Goal: Task Accomplishment & Management: Manage account settings

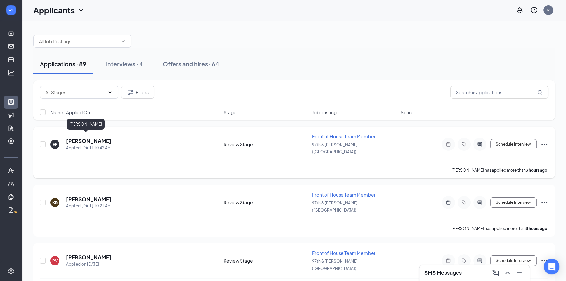
click at [89, 137] on h5 "[PERSON_NAME]" at bounding box center [88, 140] width 45 height 7
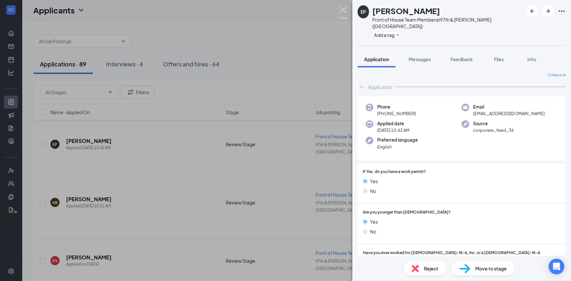
click at [341, 11] on img at bounding box center [343, 13] width 8 height 13
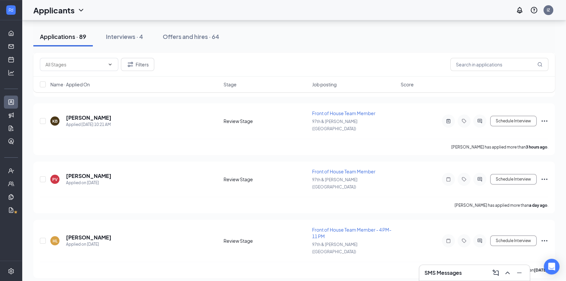
scroll to position [89, 0]
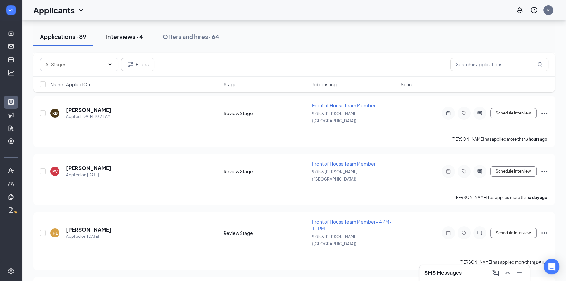
click at [135, 38] on div "Interviews · 4" at bounding box center [124, 36] width 37 height 8
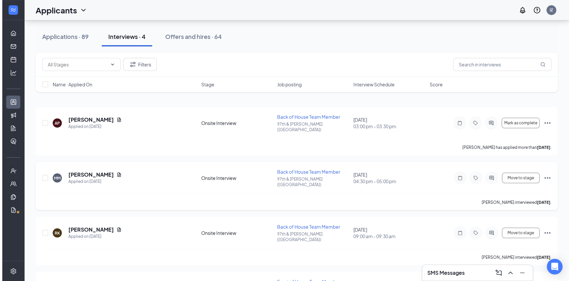
scroll to position [29, 0]
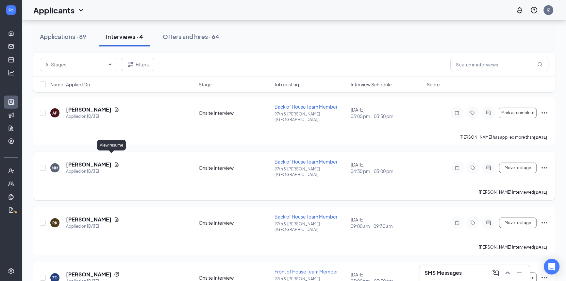
click at [115, 163] on icon "Document" at bounding box center [117, 165] width 4 height 4
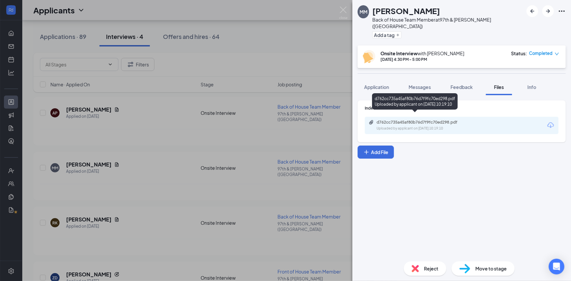
click at [409, 120] on div "d762cc735a45af80b76d7f9fc70ed298.pdf" at bounding box center [422, 122] width 92 height 5
